Goal: Information Seeking & Learning: Learn about a topic

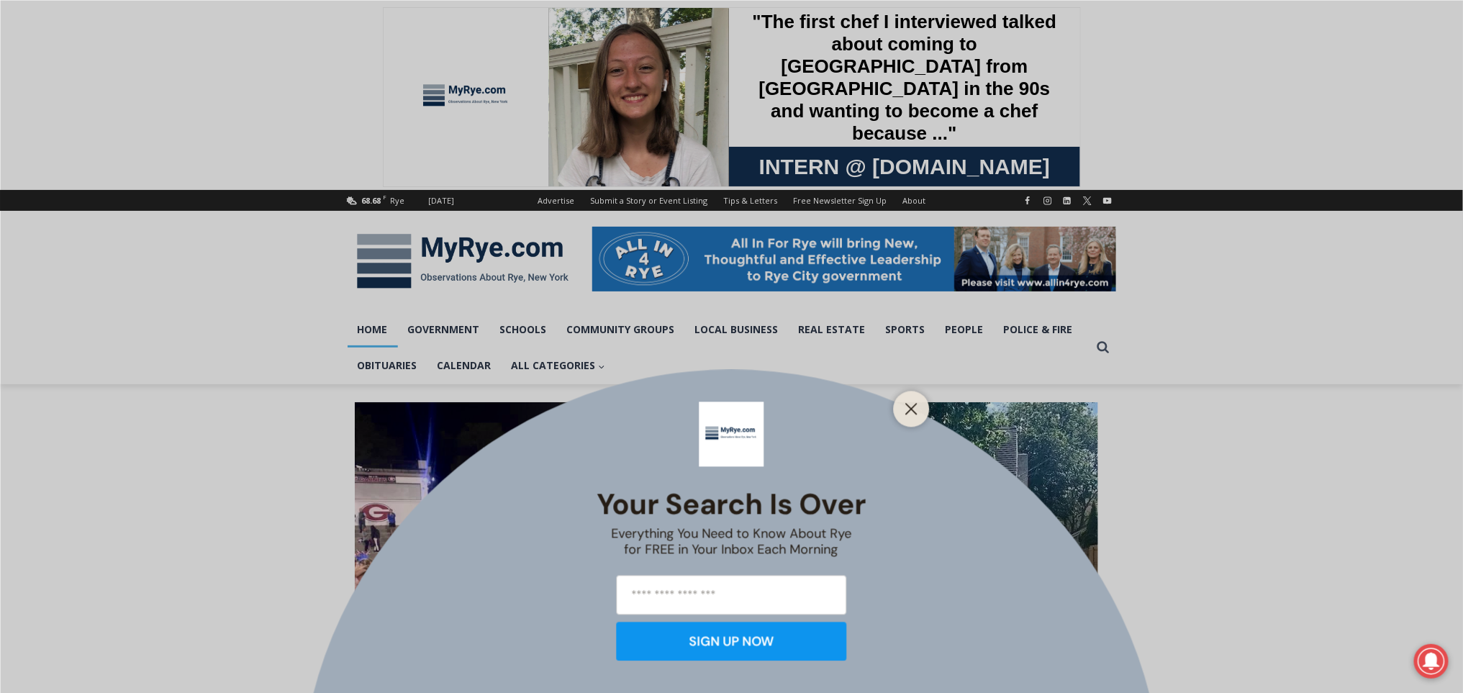
click at [923, 412] on div at bounding box center [912, 409] width 36 height 36
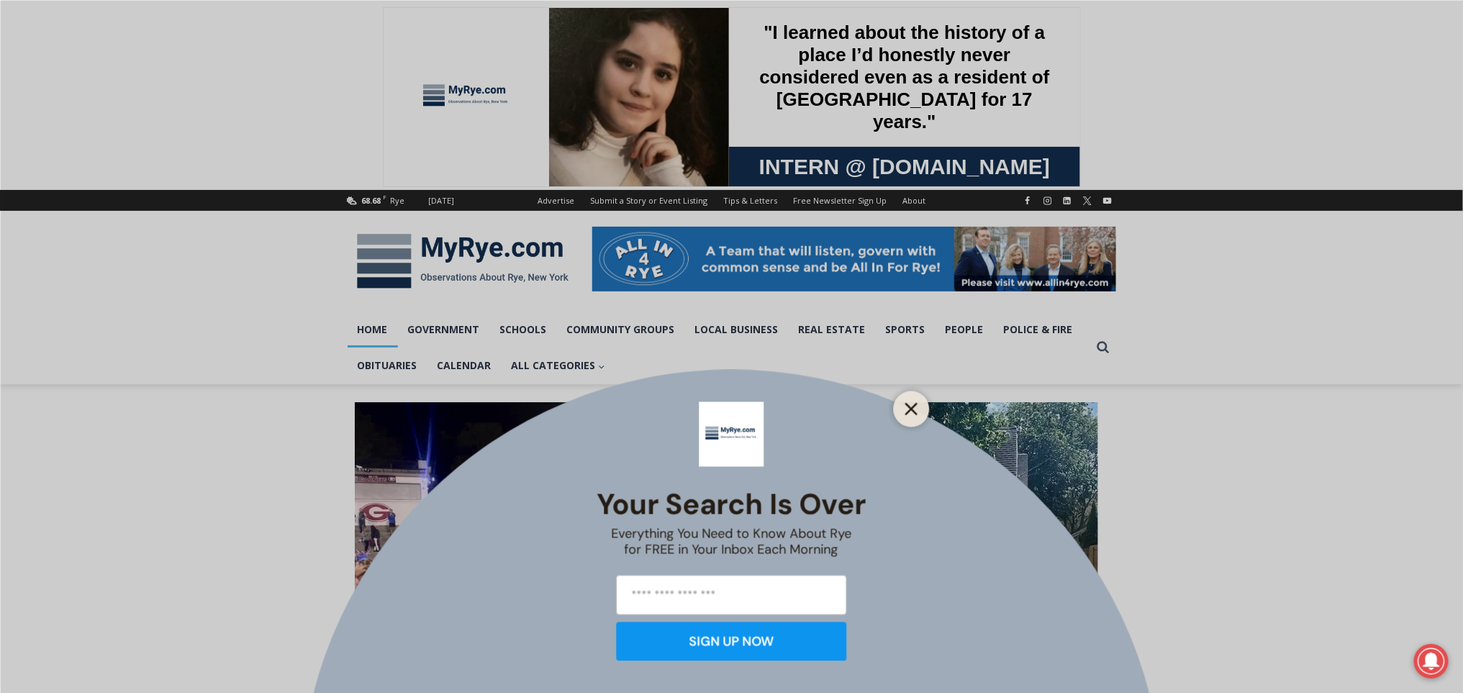
click at [915, 408] on icon "Close" at bounding box center [911, 408] width 13 height 13
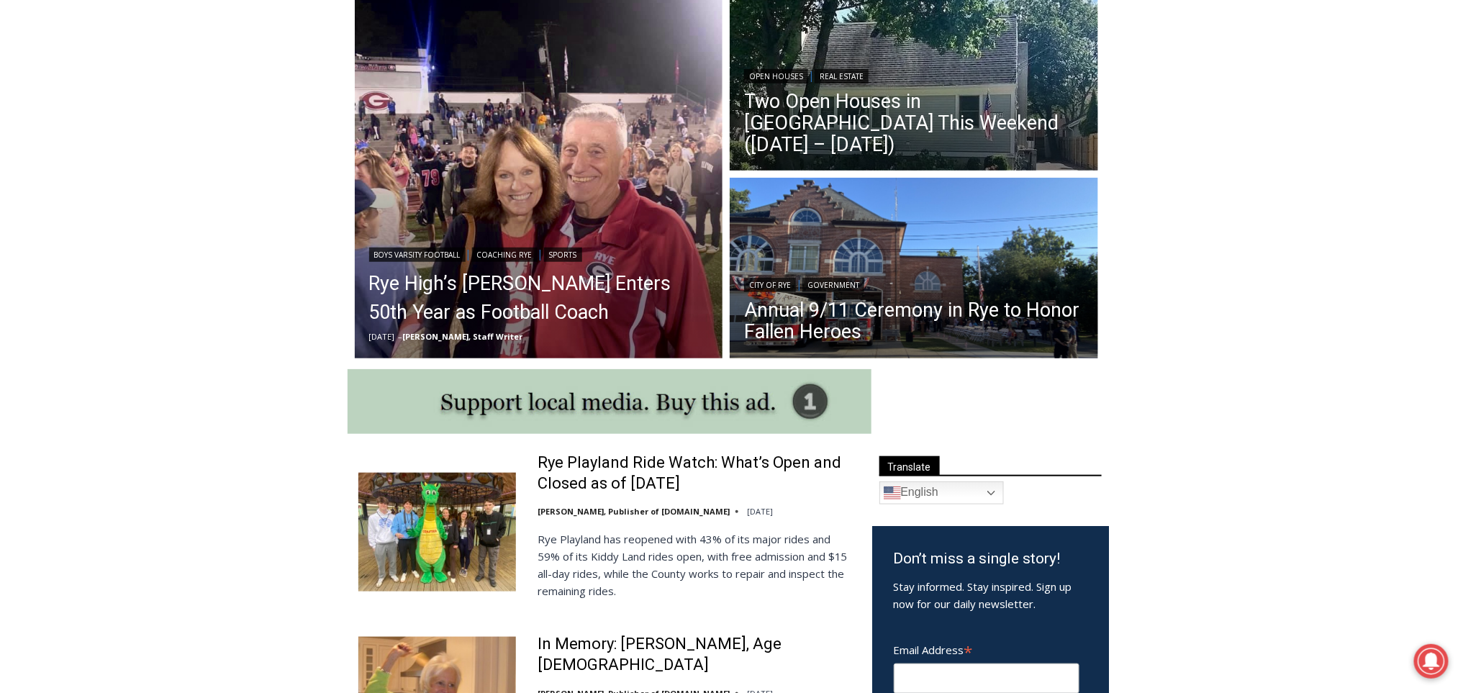
scroll to position [453, 0]
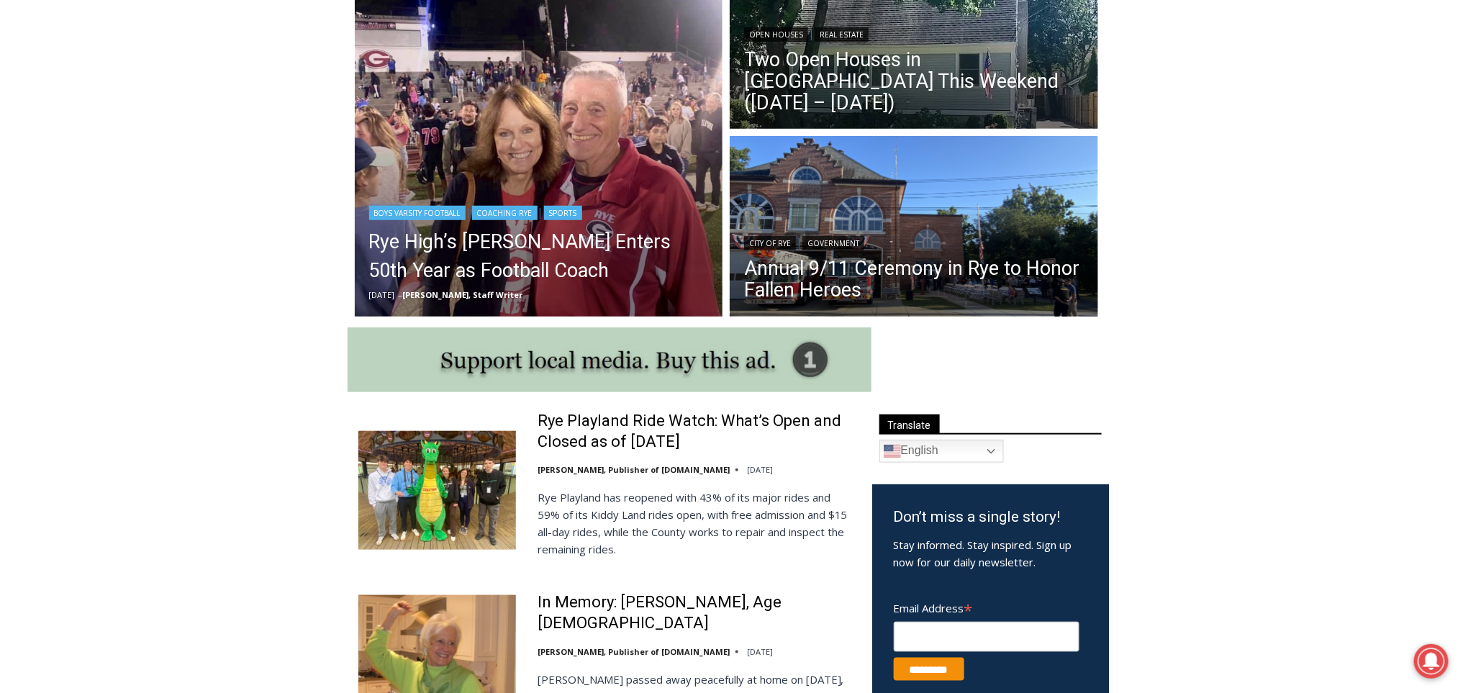
click at [537, 184] on img "Read More Rye High’s Dino Garr Enters 50th Year as Football Coach" at bounding box center [539, 133] width 369 height 369
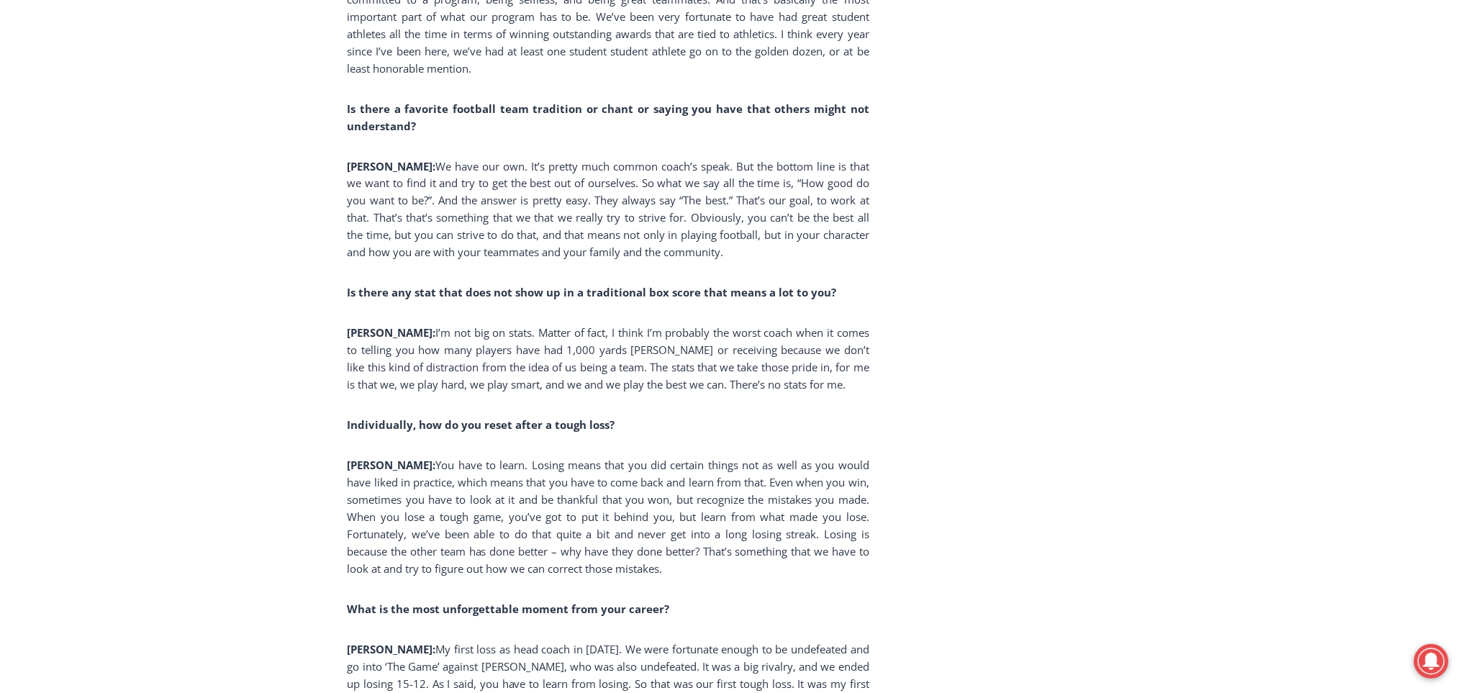
scroll to position [3671, 0]
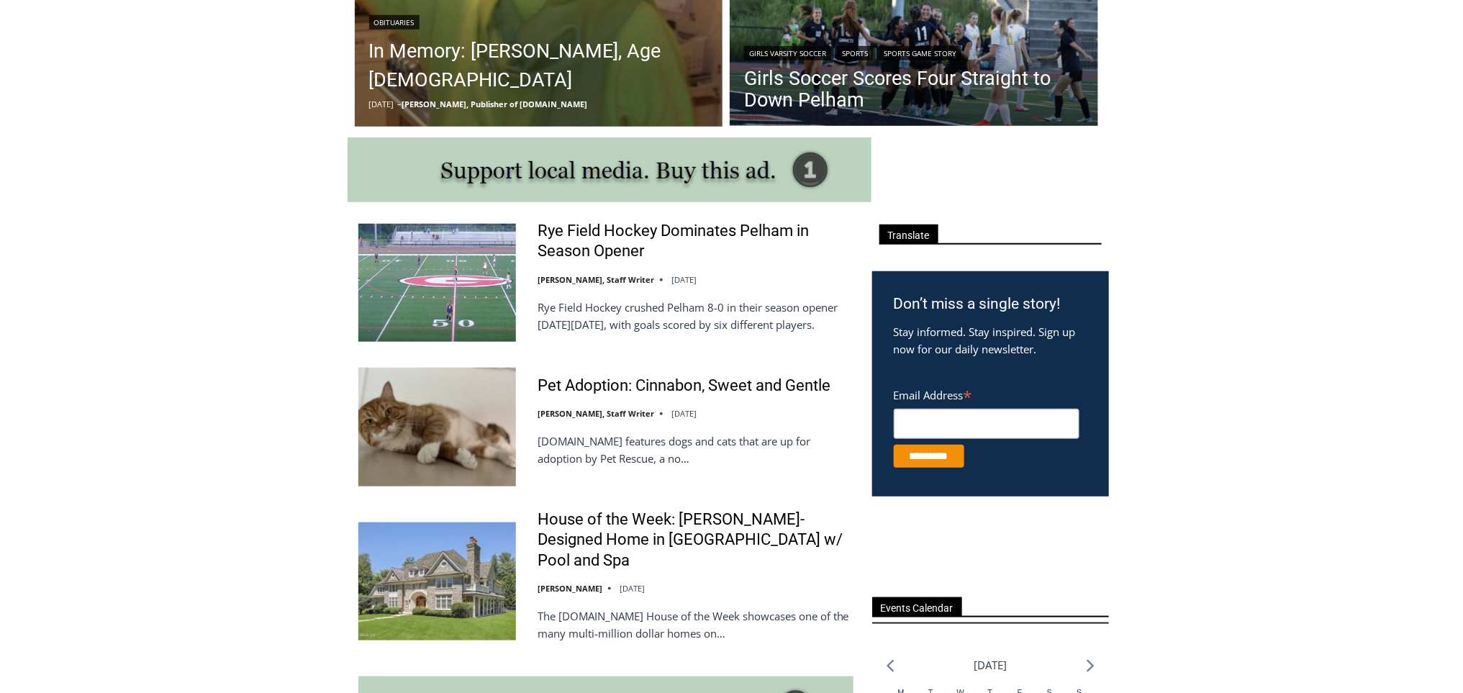
scroll to position [453, 0]
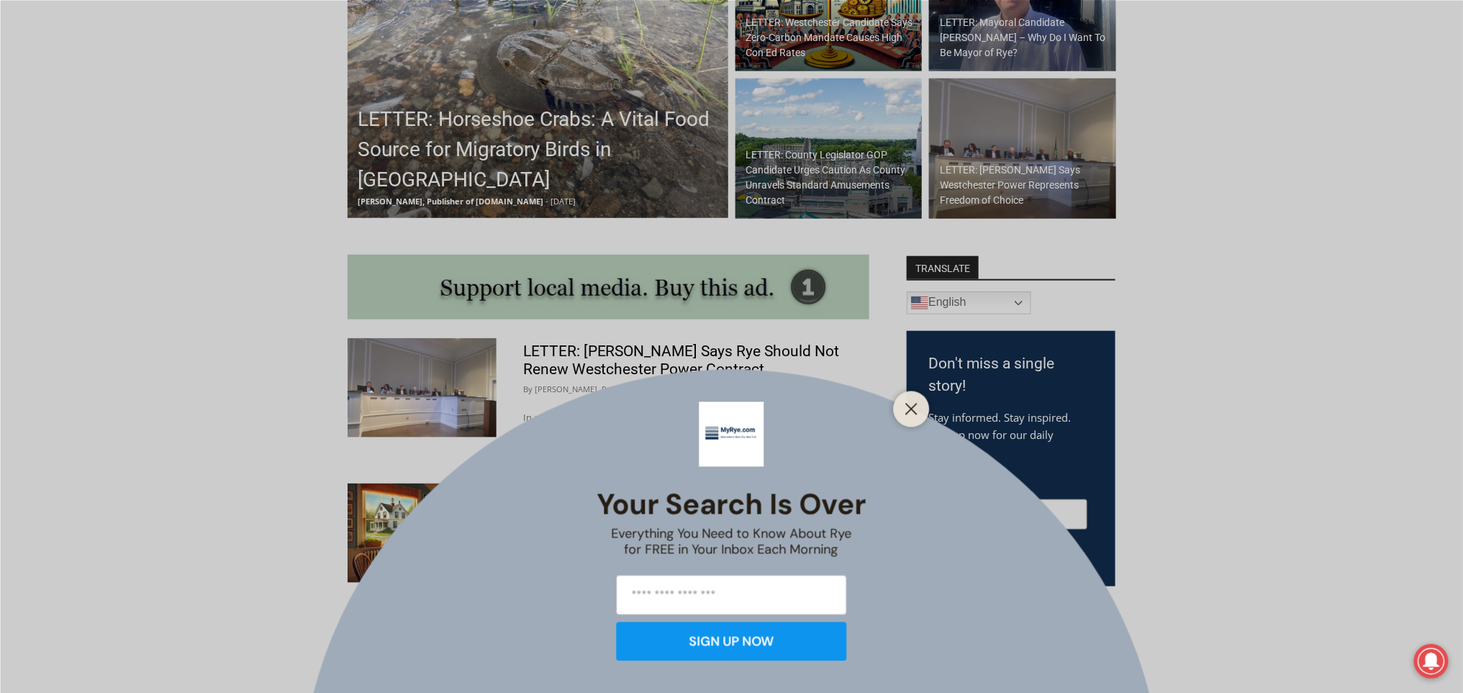
scroll to position [537, 0]
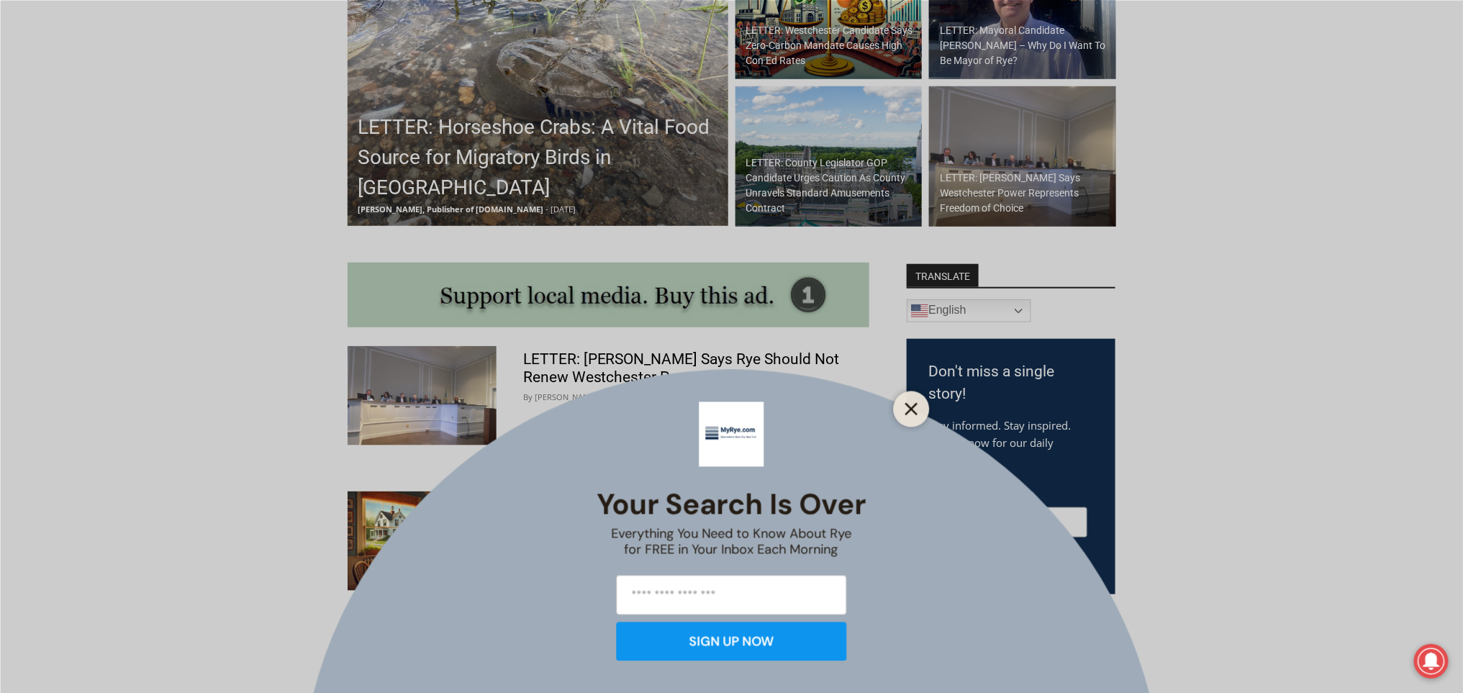
click at [909, 409] on icon "Close" at bounding box center [911, 408] width 13 height 13
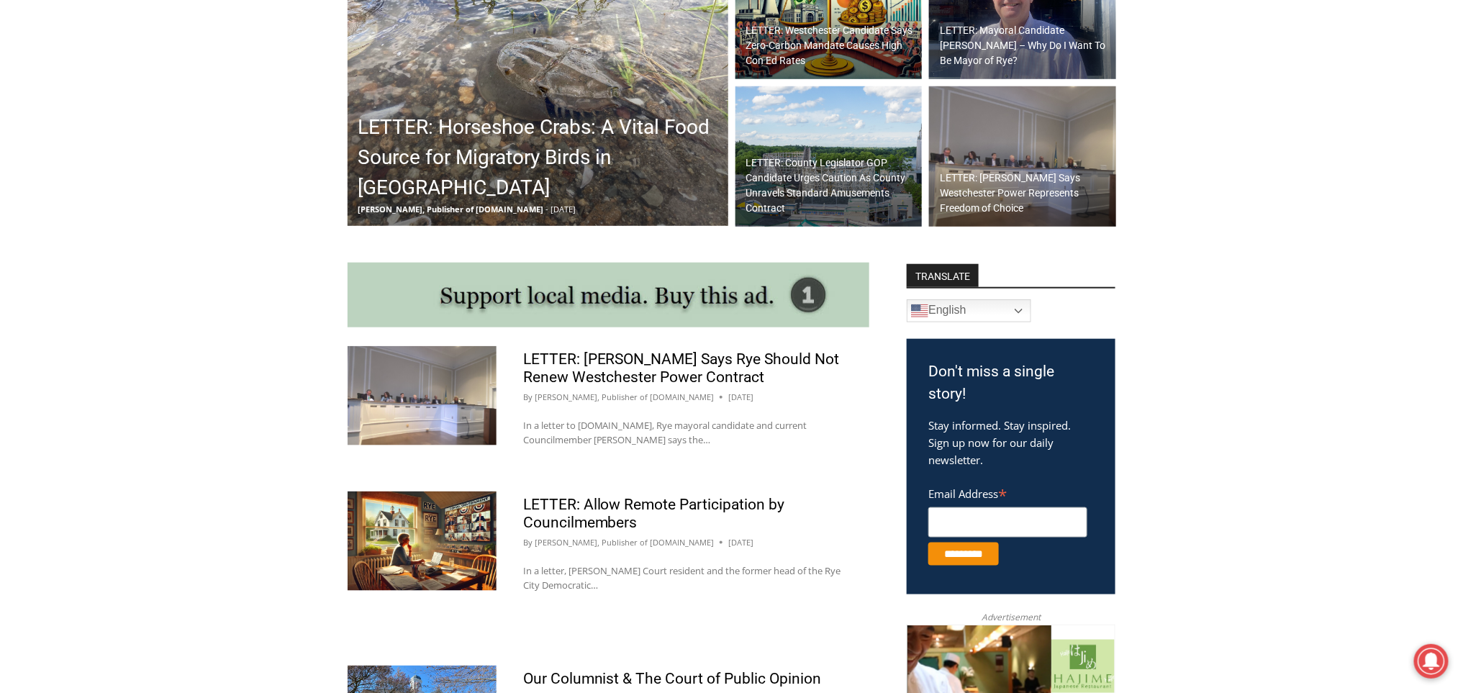
click at [476, 34] on img at bounding box center [538, 82] width 381 height 288
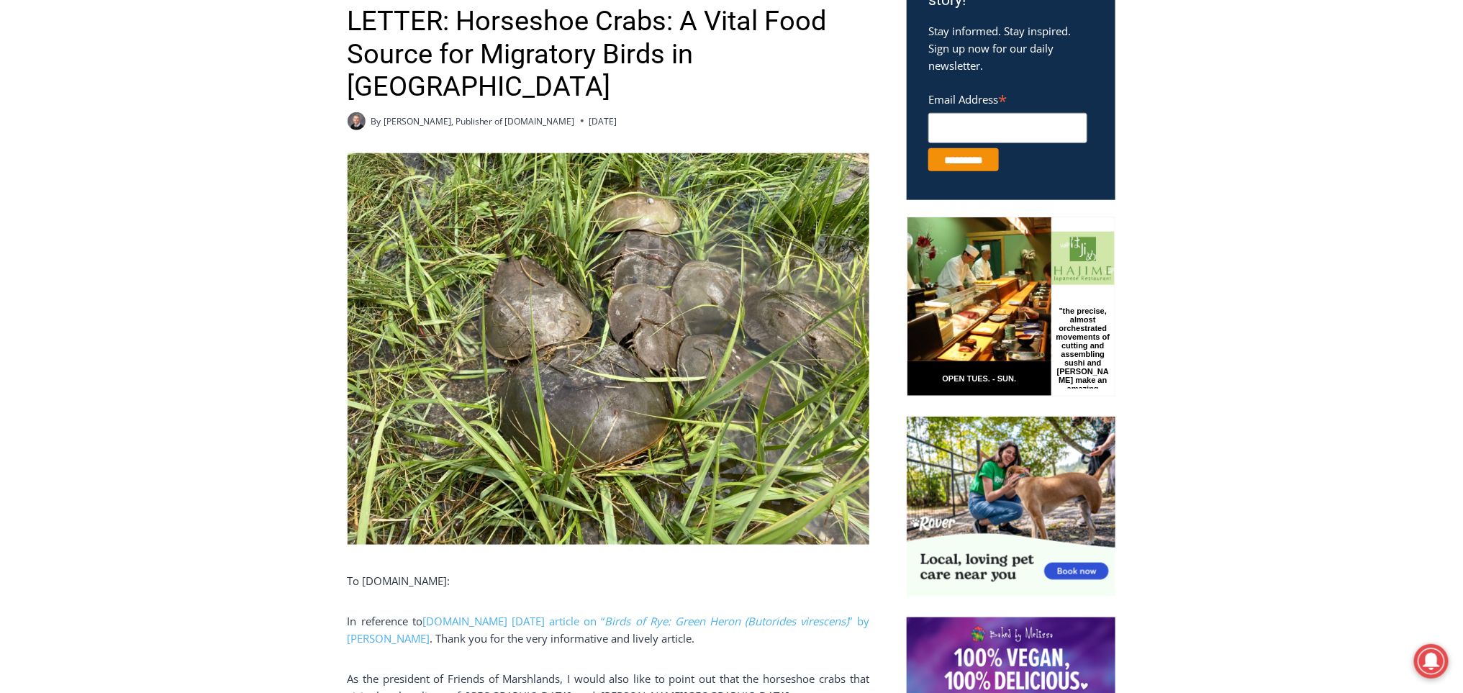
scroll to position [786, 0]
